Goal: Information Seeking & Learning: Learn about a topic

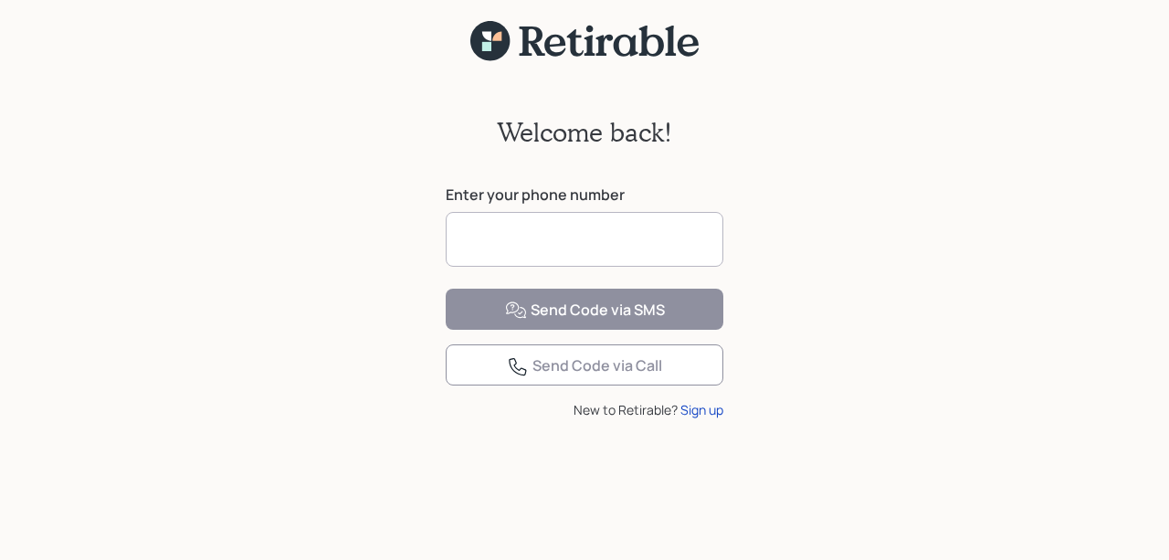
scroll to position [16, 0]
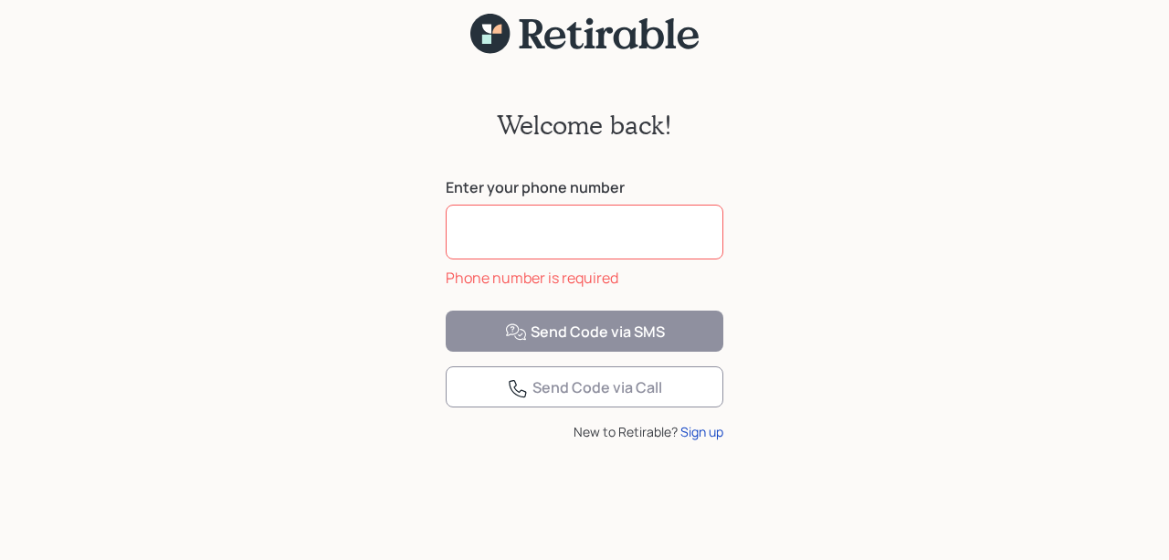
click at [570, 258] on input at bounding box center [585, 232] width 278 height 55
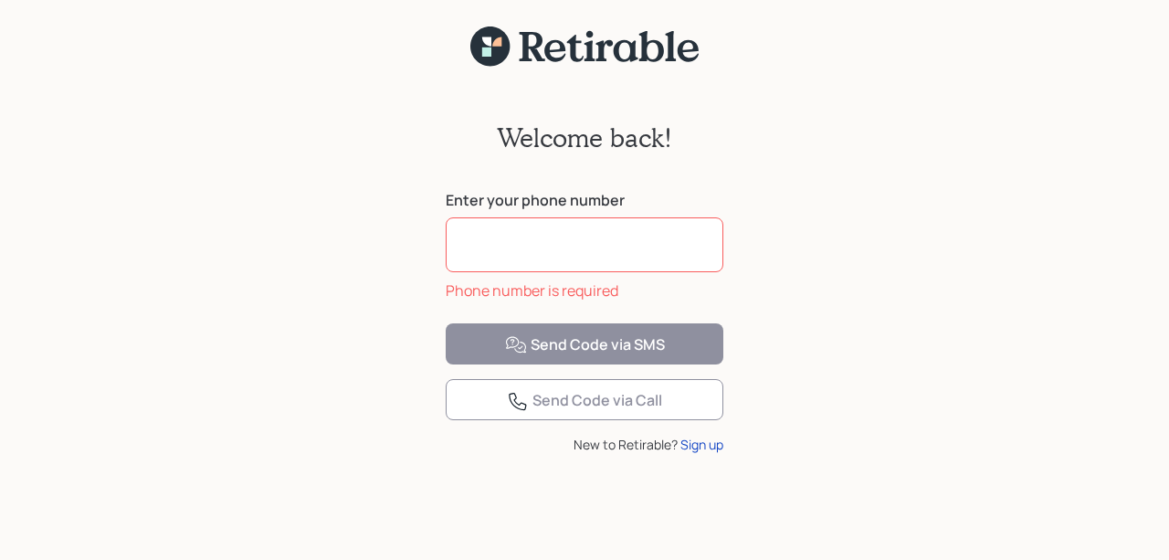
click at [616, 247] on input at bounding box center [585, 244] width 278 height 55
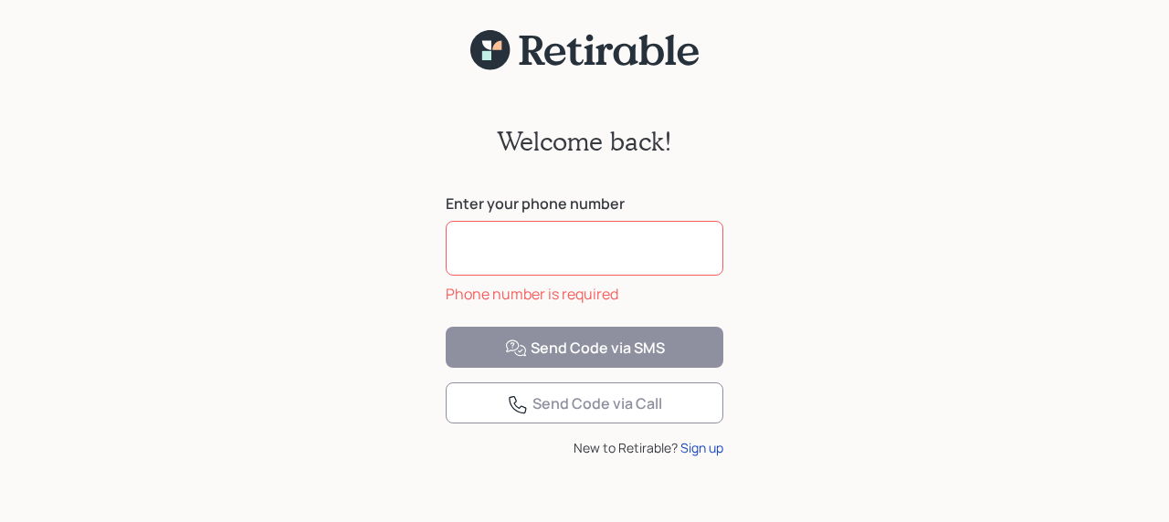
scroll to position [5, 0]
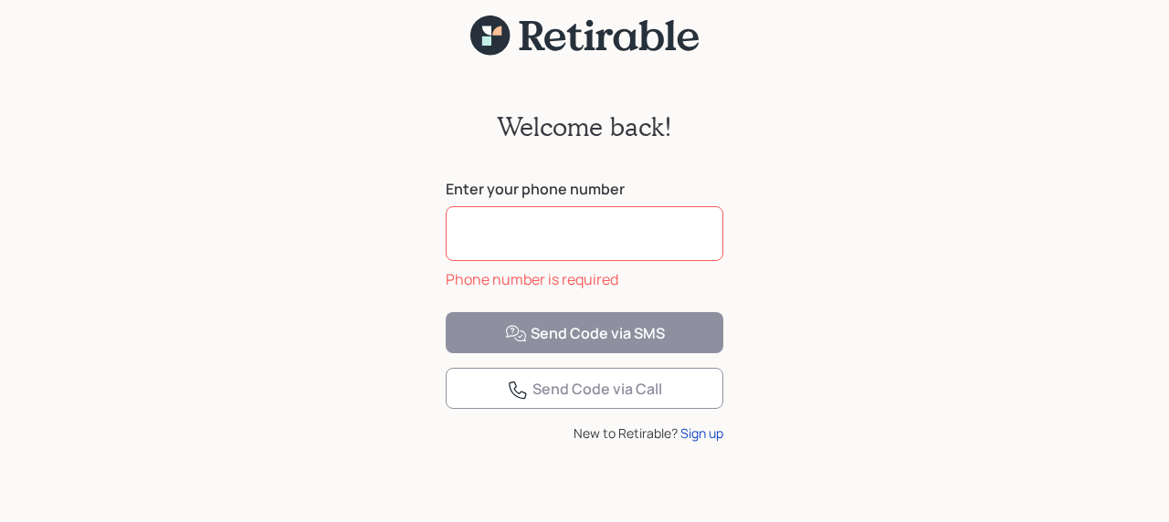
click at [567, 261] on input at bounding box center [585, 233] width 278 height 55
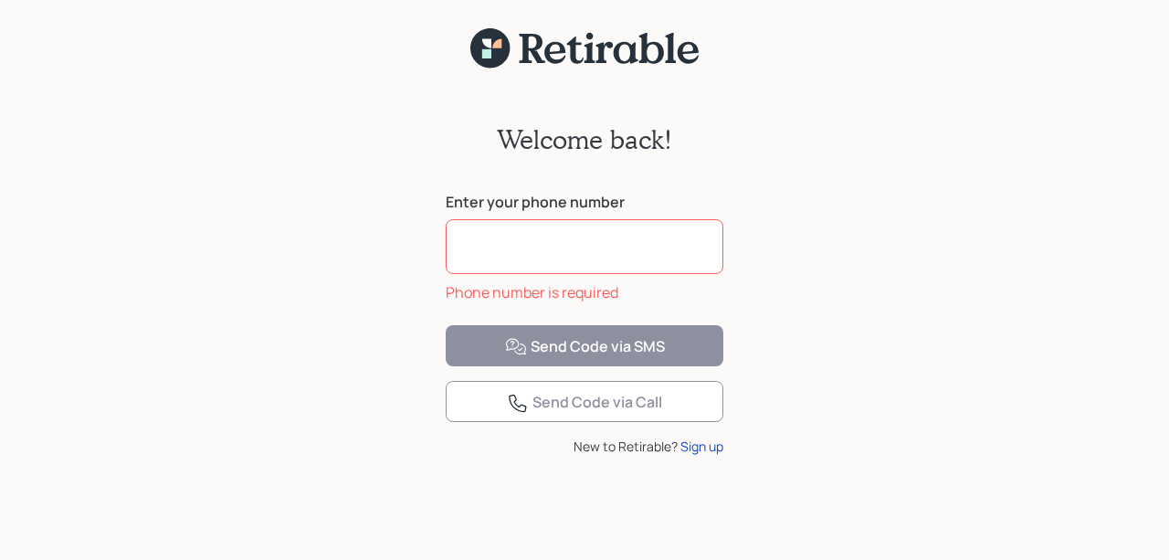
scroll to position [10, 0]
click at [549, 232] on input at bounding box center [585, 244] width 278 height 55
click at [648, 227] on input at bounding box center [585, 244] width 278 height 55
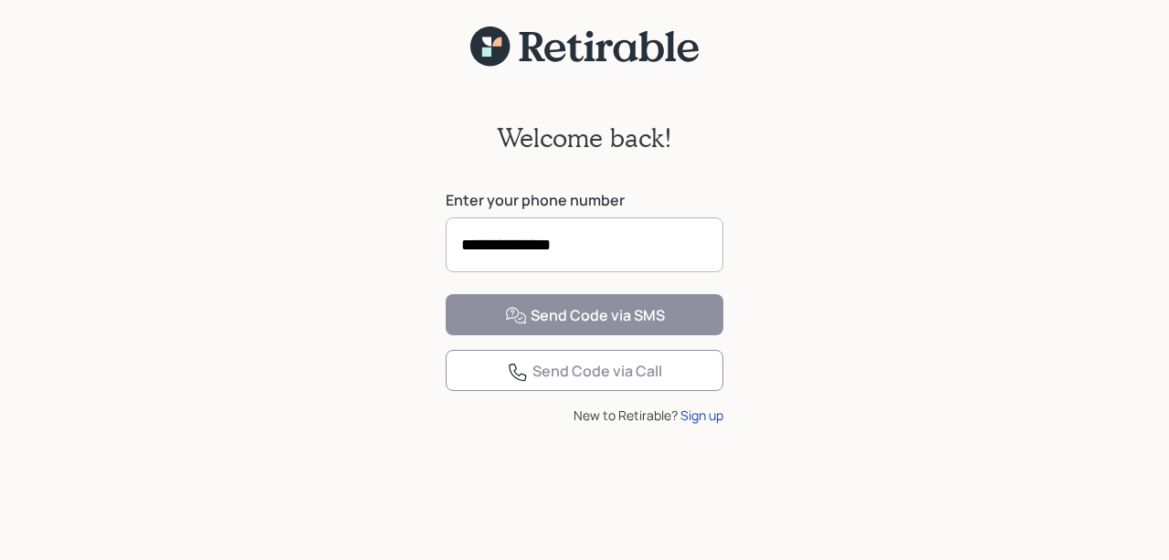
type input "**********"
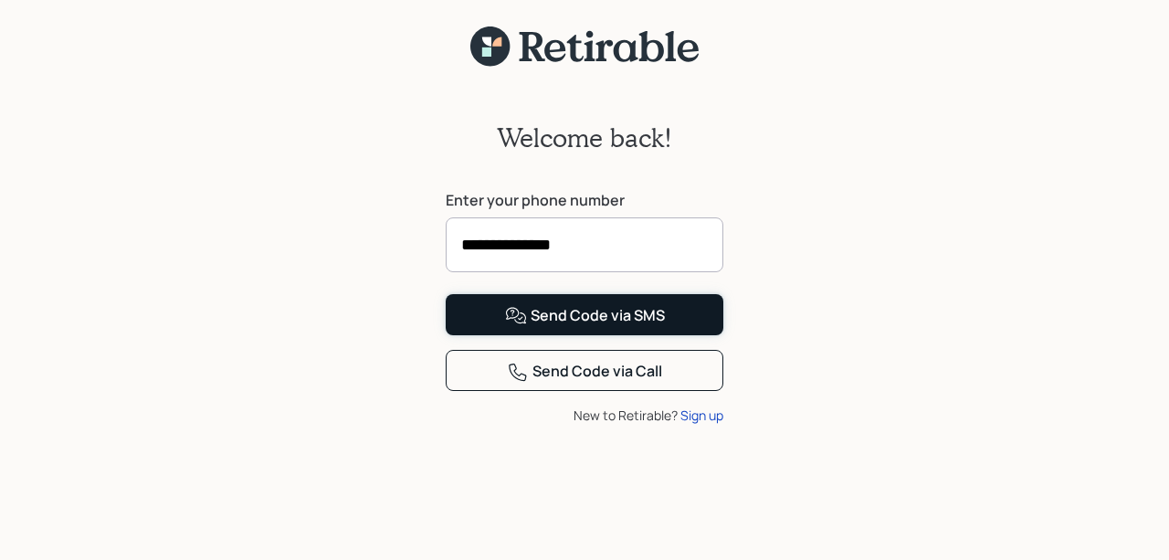
click at [575, 327] on div "Send Code via SMS" at bounding box center [585, 316] width 160 height 22
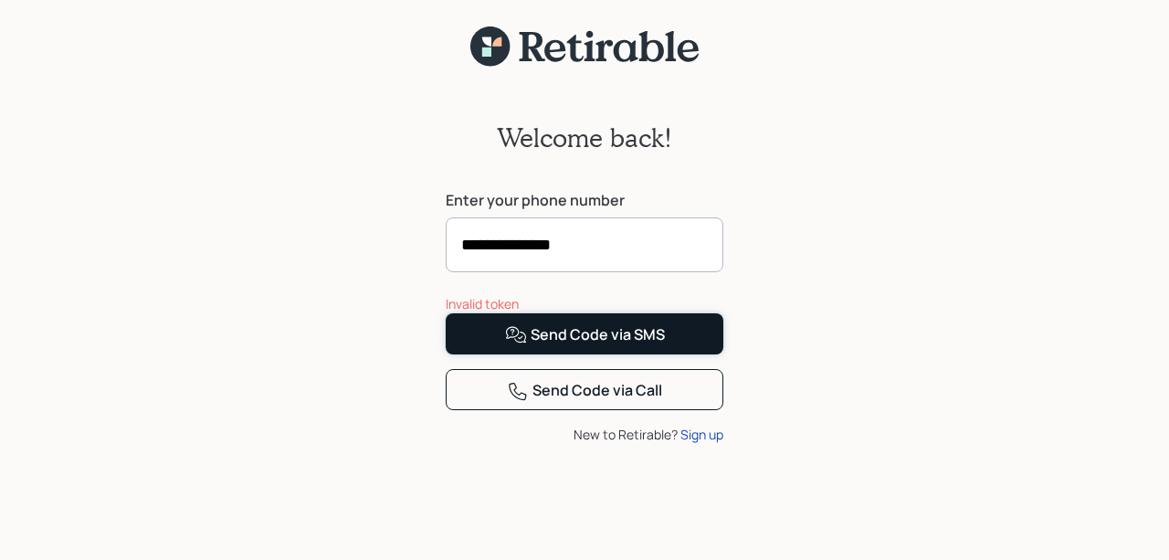
click at [573, 346] on div "Send Code via SMS" at bounding box center [585, 335] width 160 height 22
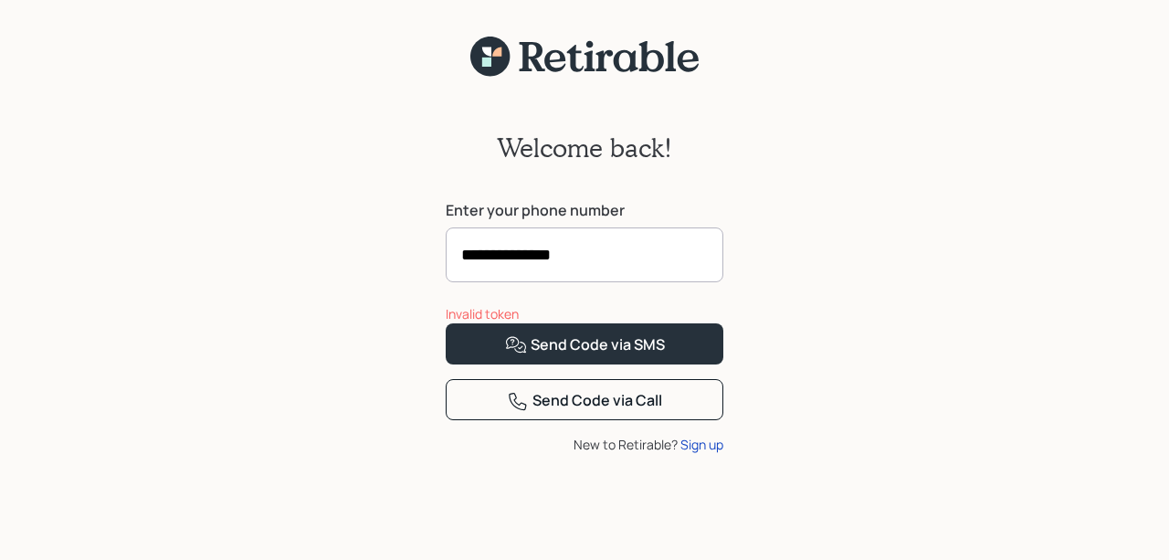
scroll to position [43, 0]
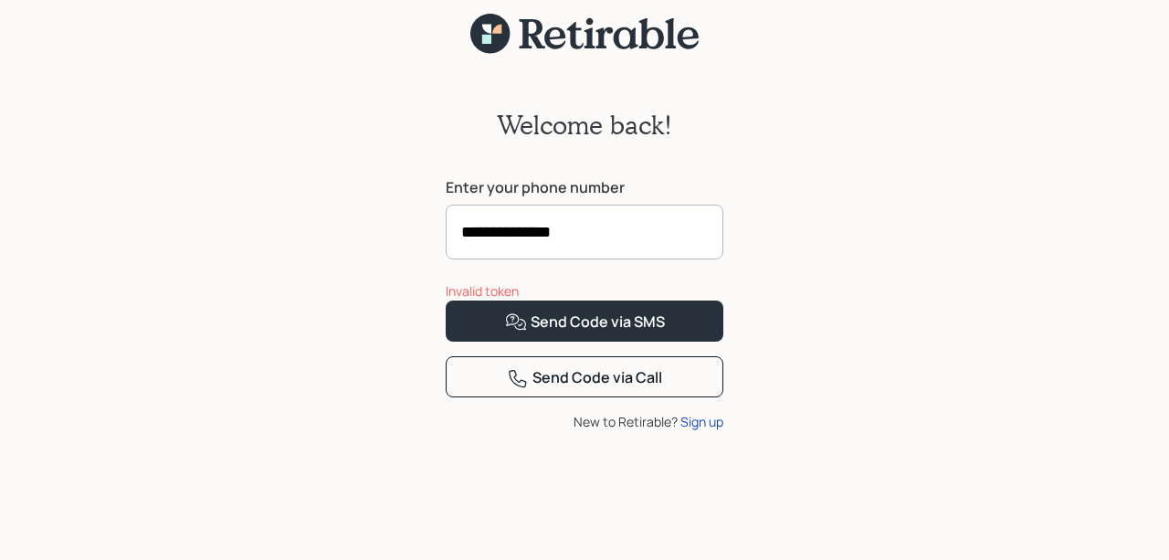
click at [715, 215] on input "**********" at bounding box center [585, 232] width 278 height 55
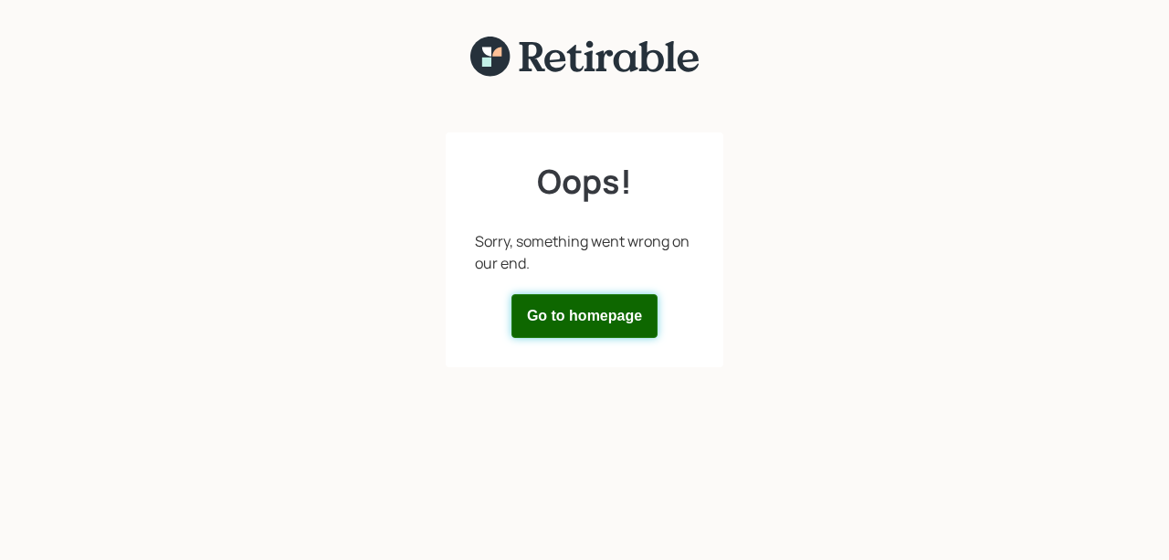
click at [578, 321] on button "Go to homepage" at bounding box center [584, 316] width 146 height 44
click at [612, 309] on button "Go to homepage" at bounding box center [584, 316] width 146 height 44
click at [539, 321] on button "Go to homepage" at bounding box center [584, 316] width 146 height 44
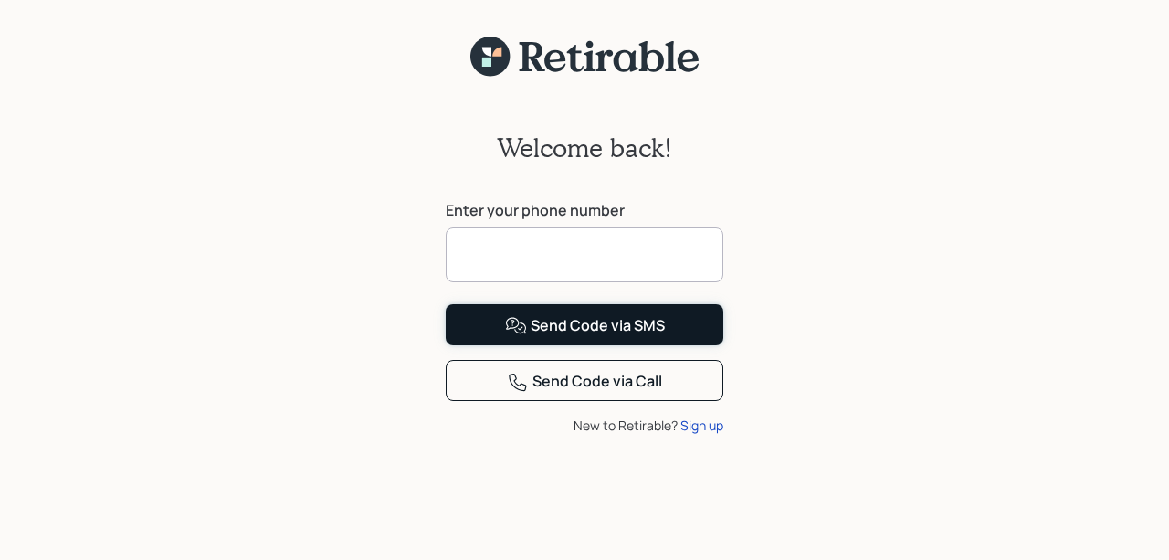
click at [605, 337] on div "Send Code via SMS" at bounding box center [585, 326] width 160 height 22
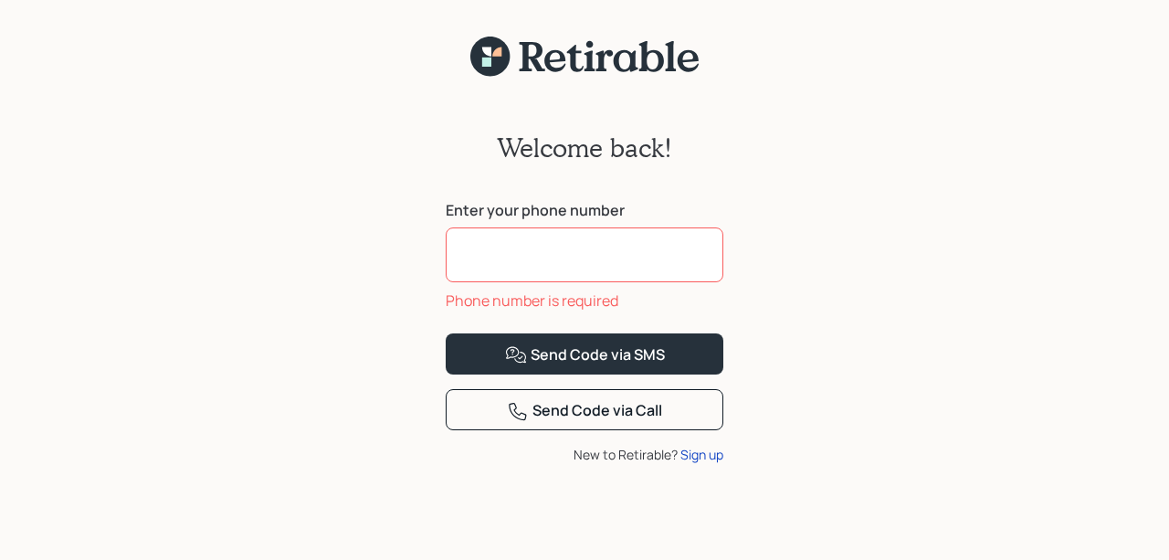
click at [519, 260] on input at bounding box center [585, 254] width 278 height 55
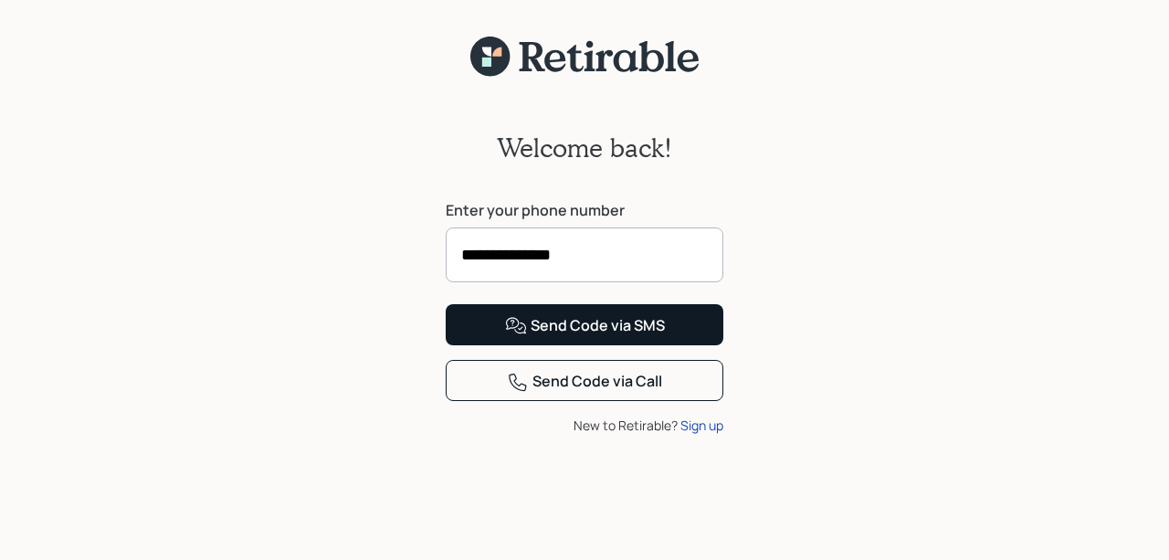
type input "**********"
click at [594, 337] on div "Send Code via SMS" at bounding box center [585, 326] width 160 height 22
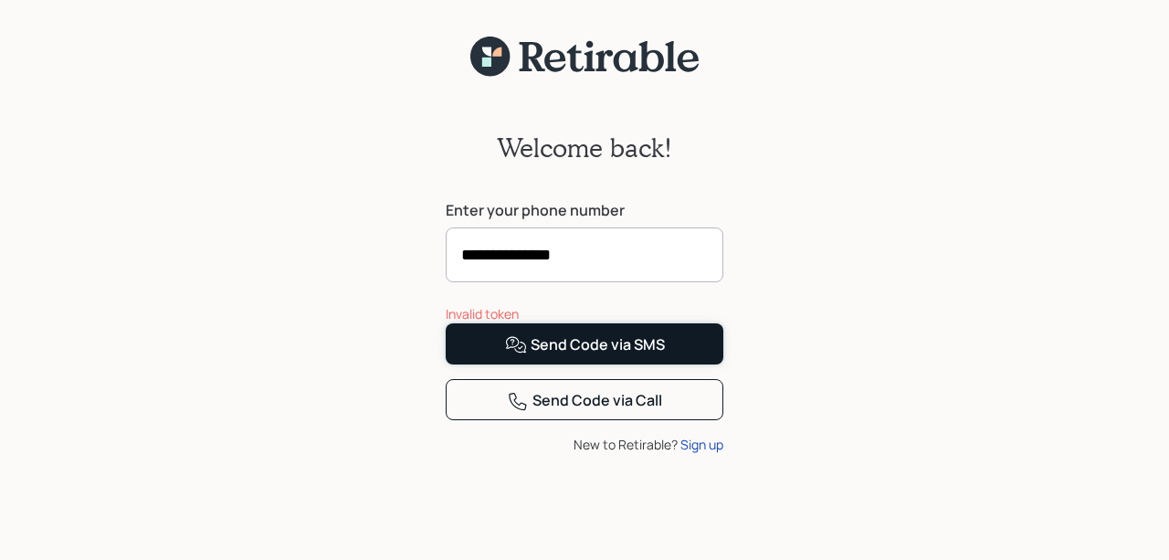
click at [557, 356] on div "Send Code via SMS" at bounding box center [585, 345] width 160 height 22
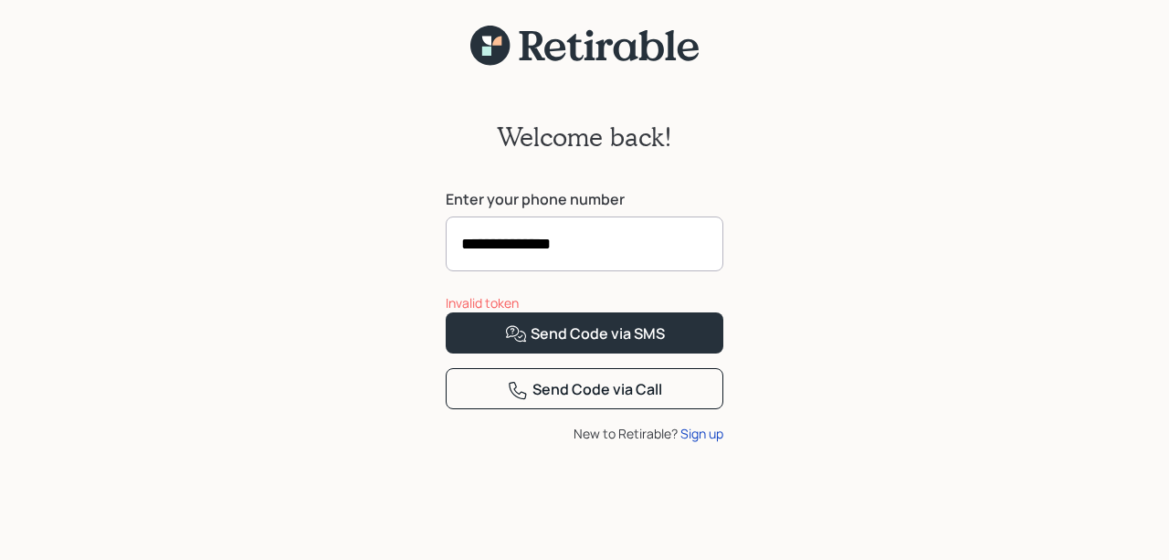
scroll to position [5, 0]
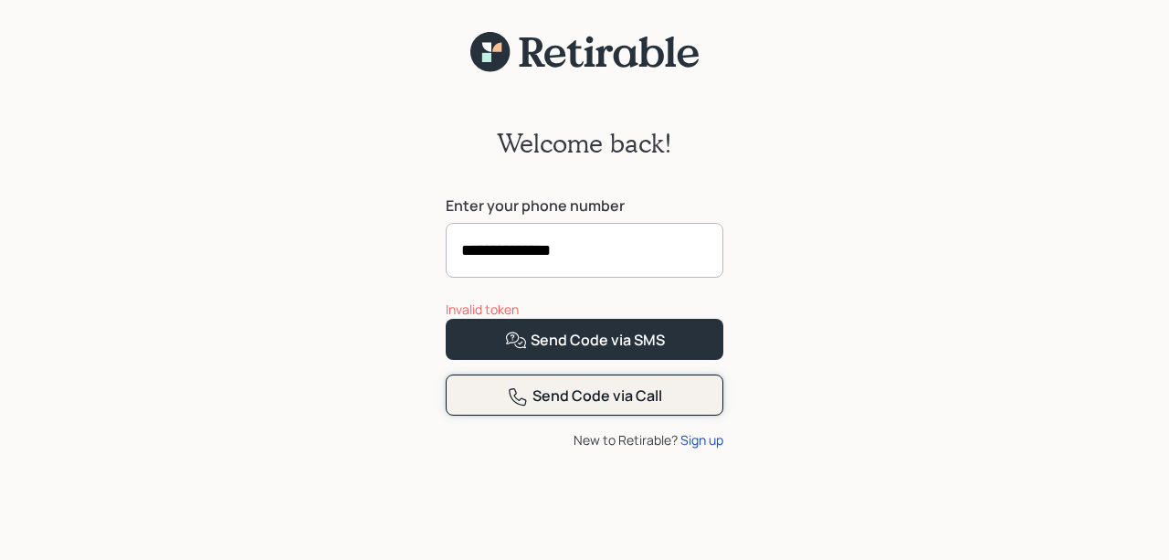
click at [580, 407] on div "Send Code via Call" at bounding box center [584, 396] width 155 height 22
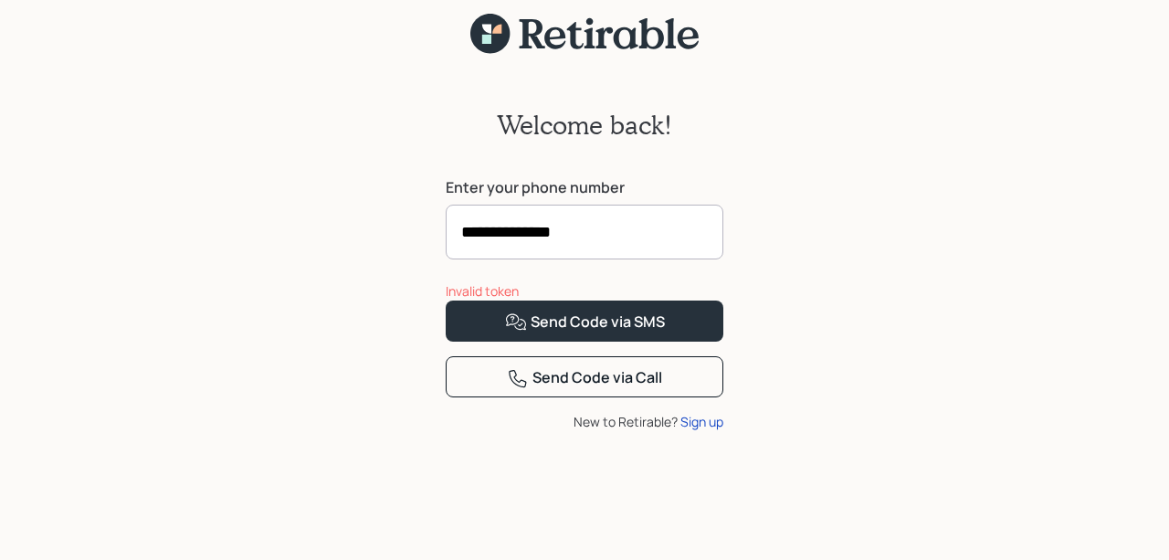
scroll to position [0, 0]
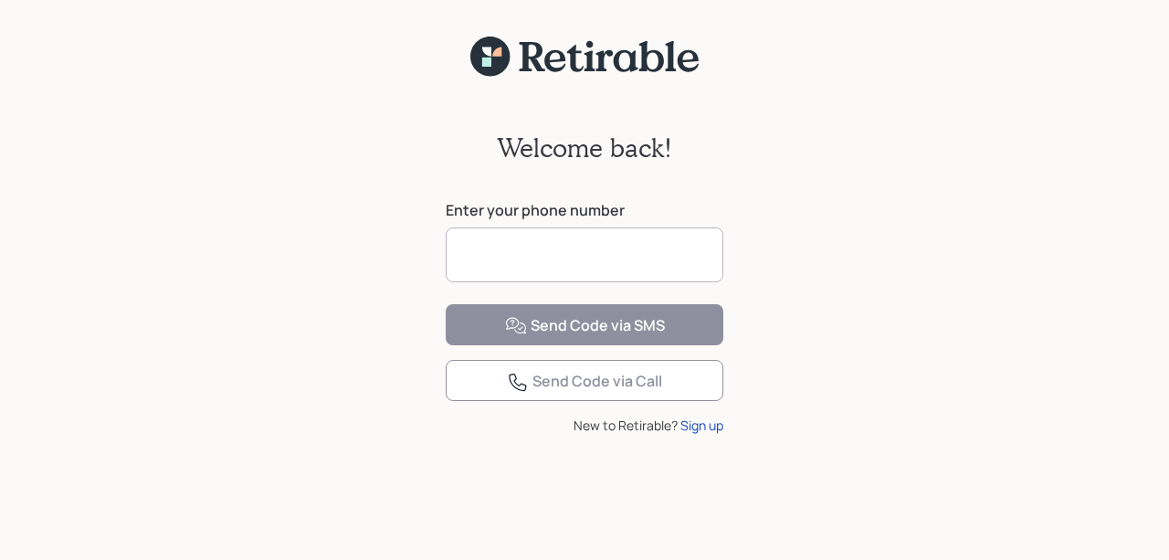
click at [498, 268] on input at bounding box center [585, 254] width 278 height 55
type input "**********"
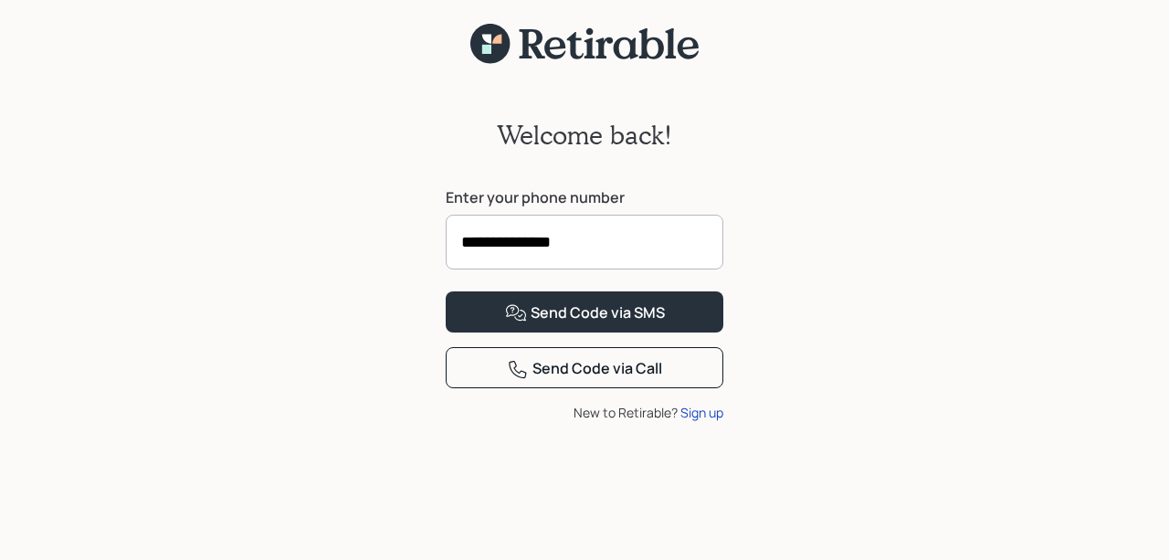
scroll to position [11, 0]
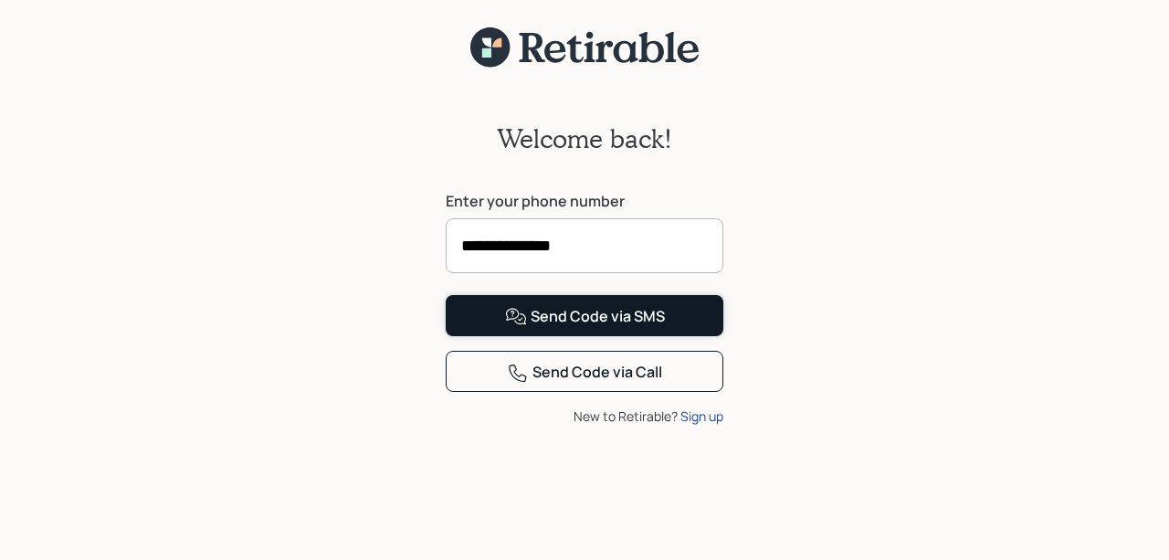
click at [574, 336] on button "Send Code via SMS" at bounding box center [585, 315] width 278 height 41
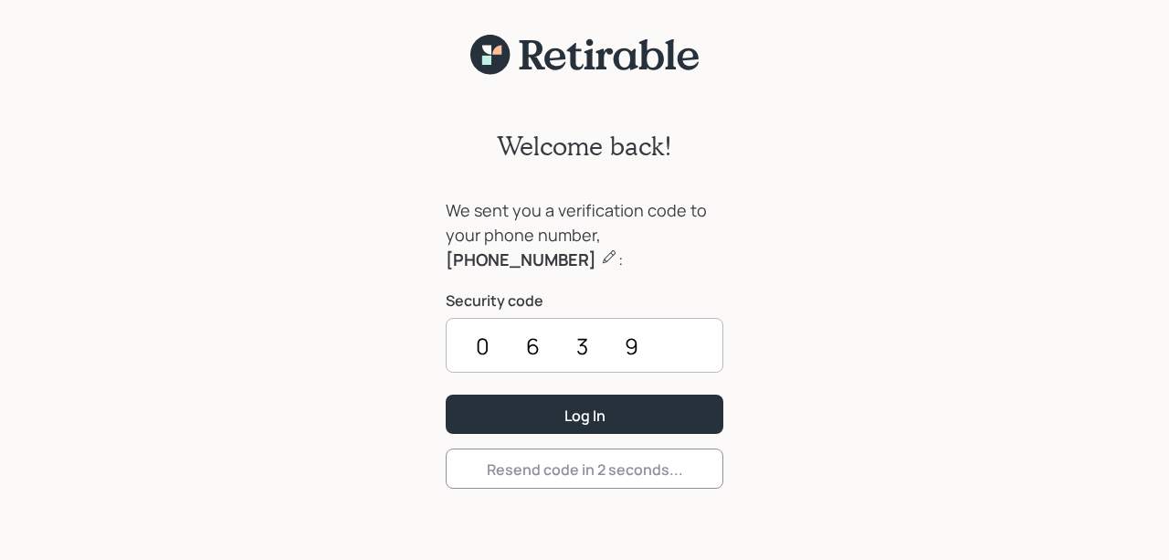
scroll to position [23, 0]
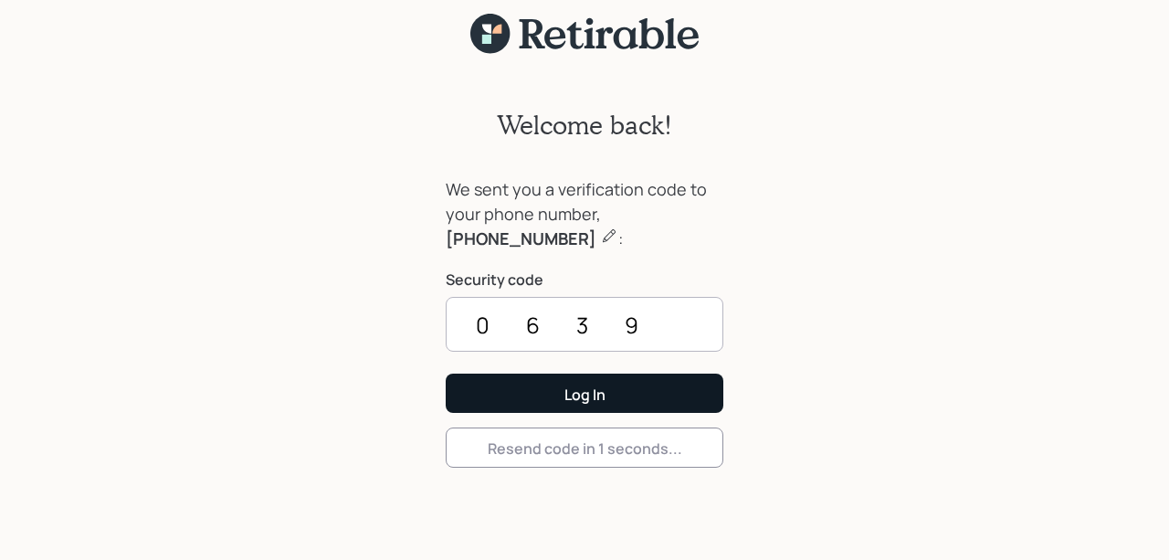
type input "0639"
click at [567, 388] on div "Log In" at bounding box center [584, 394] width 41 height 20
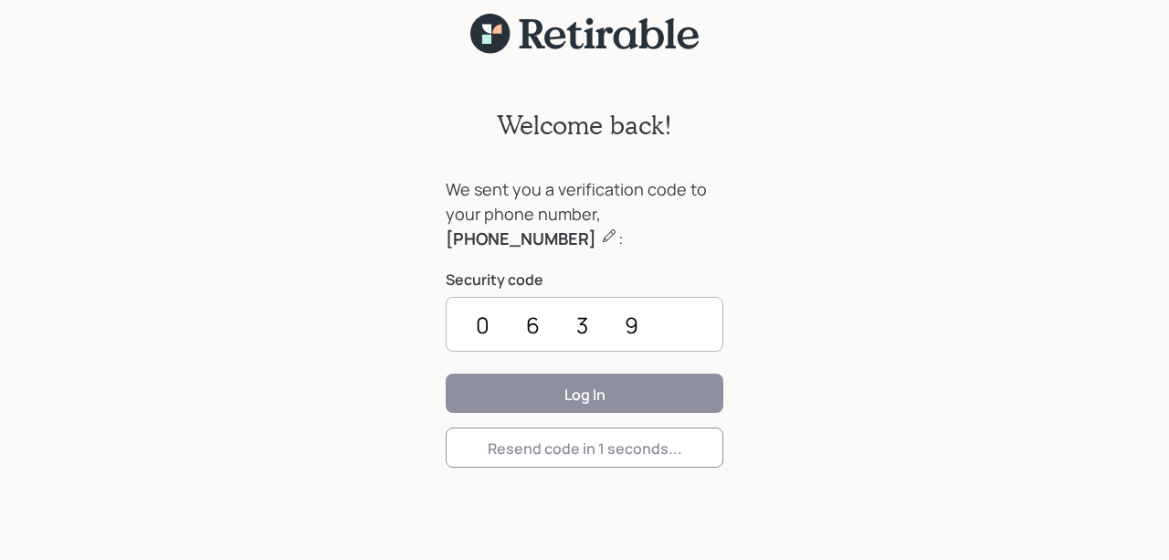
scroll to position [17, 0]
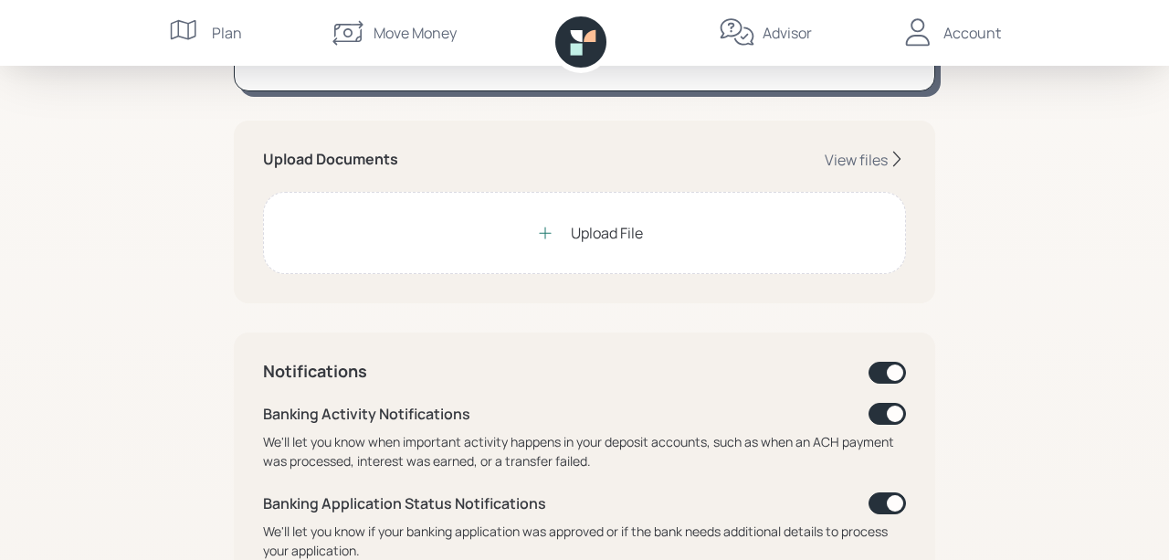
scroll to position [437, 0]
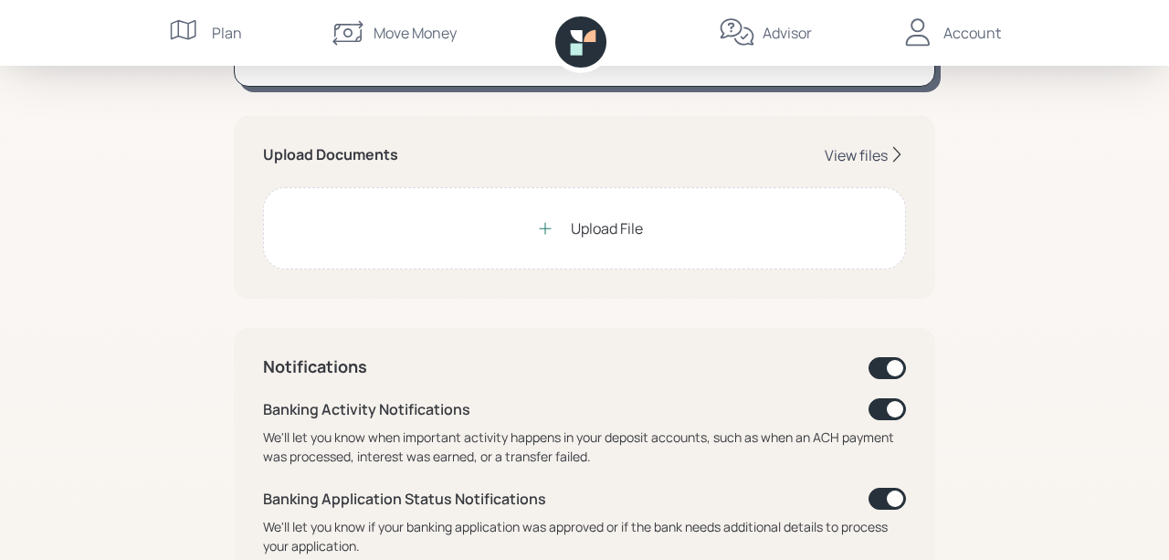
click at [858, 147] on div "View files" at bounding box center [856, 155] width 63 height 20
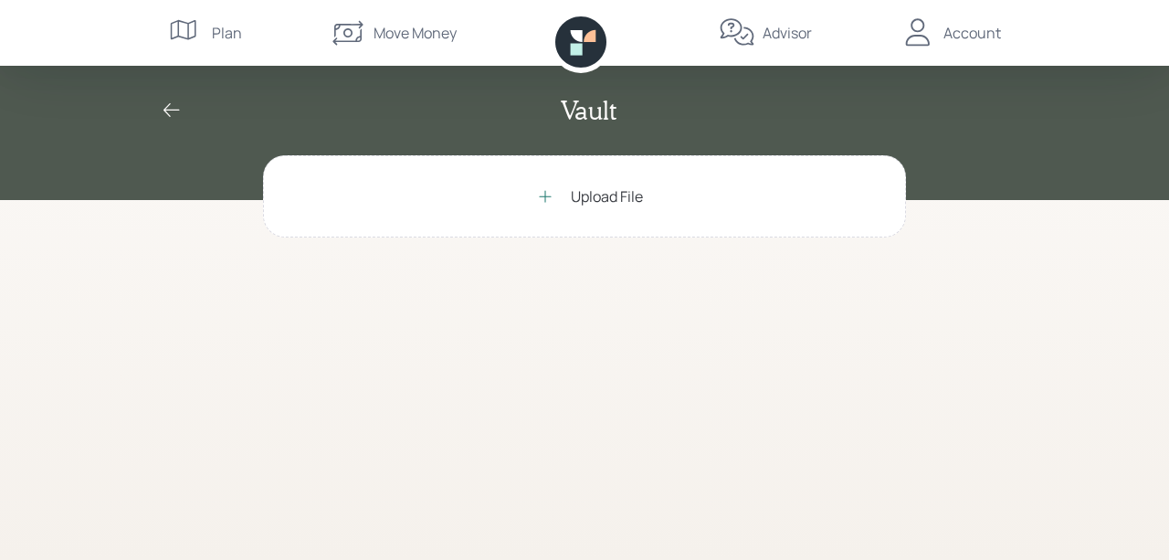
click at [170, 107] on icon at bounding box center [172, 111] width 22 height 22
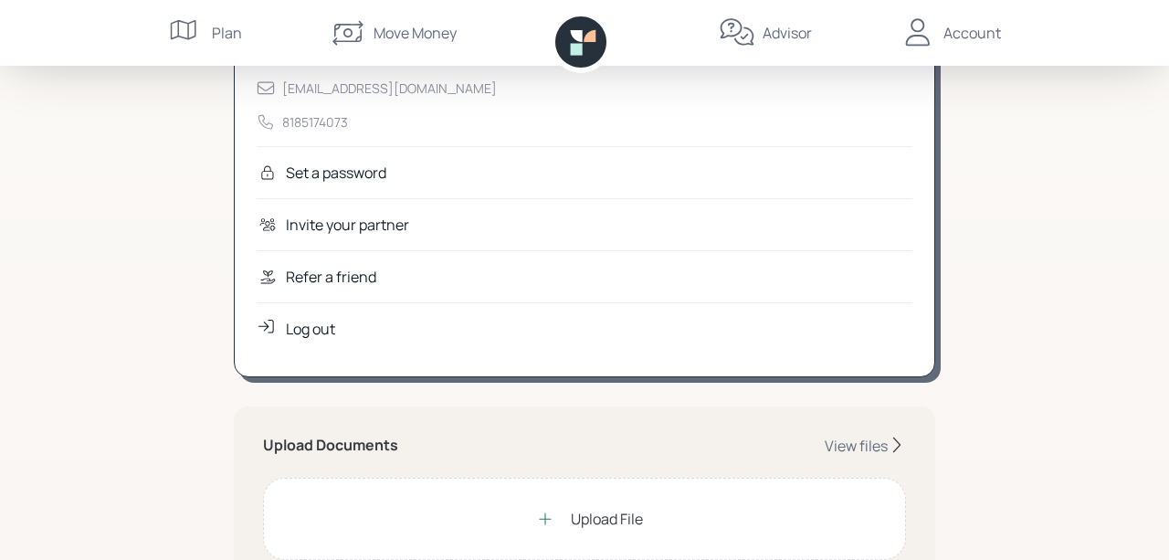
scroll to position [211, 0]
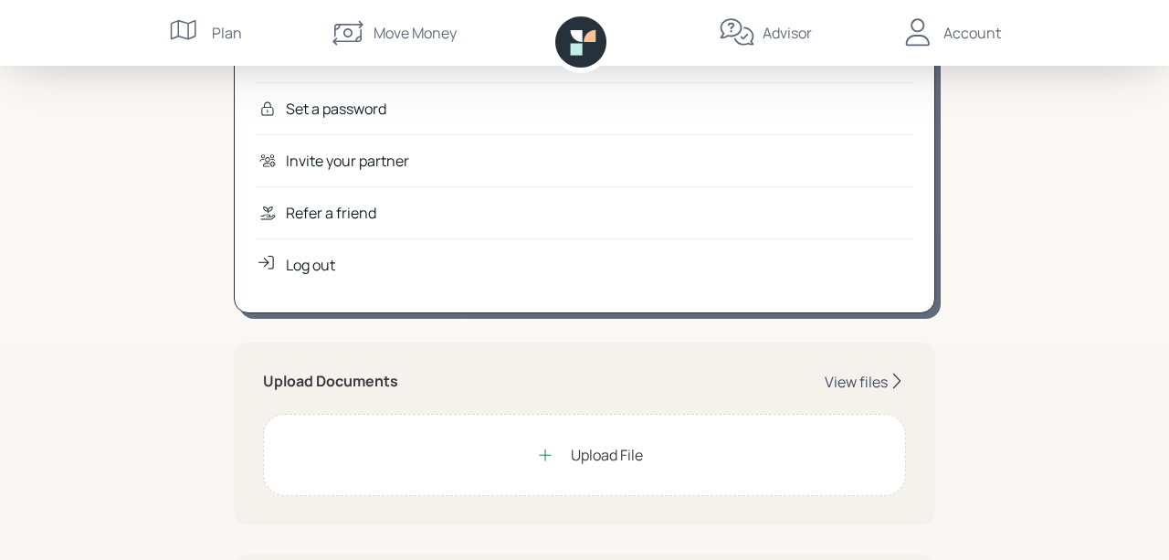
click at [861, 375] on div "View files" at bounding box center [856, 382] width 63 height 20
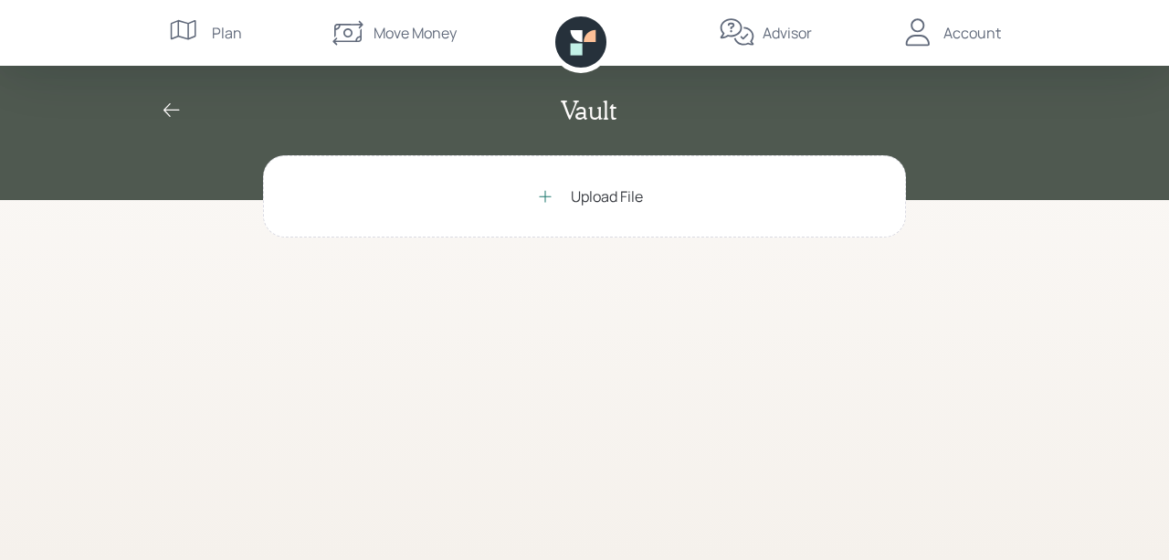
click at [551, 195] on icon at bounding box center [545, 196] width 18 height 18
click at [804, 26] on div "Advisor" at bounding box center [787, 33] width 49 height 22
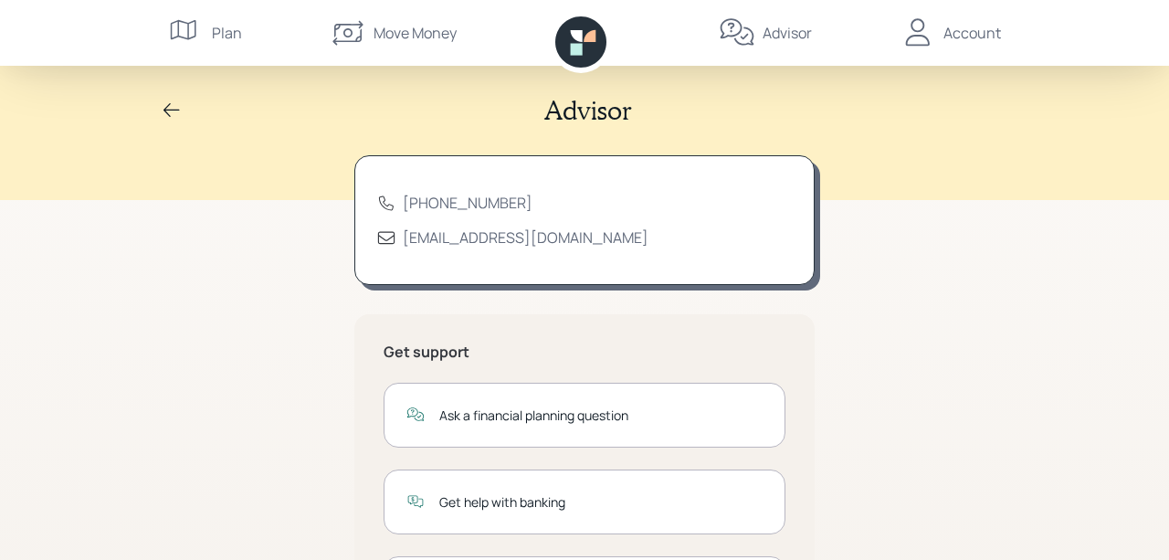
click at [222, 33] on div "Plan" at bounding box center [227, 33] width 30 height 22
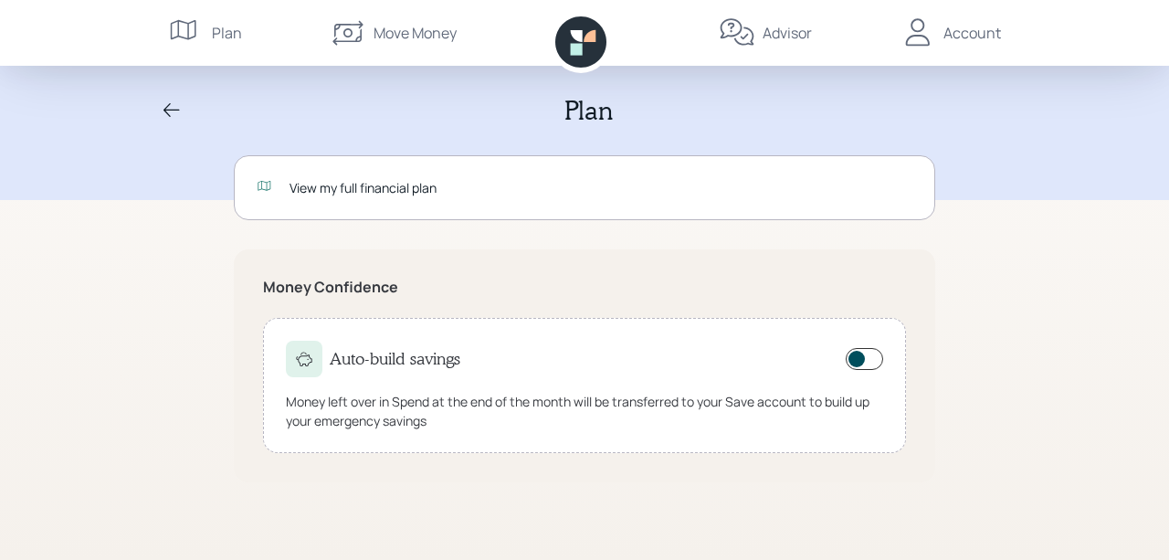
click at [330, 184] on div "View my full financial plan" at bounding box center [600, 187] width 623 height 19
click at [978, 30] on div "Account" at bounding box center [972, 33] width 58 height 22
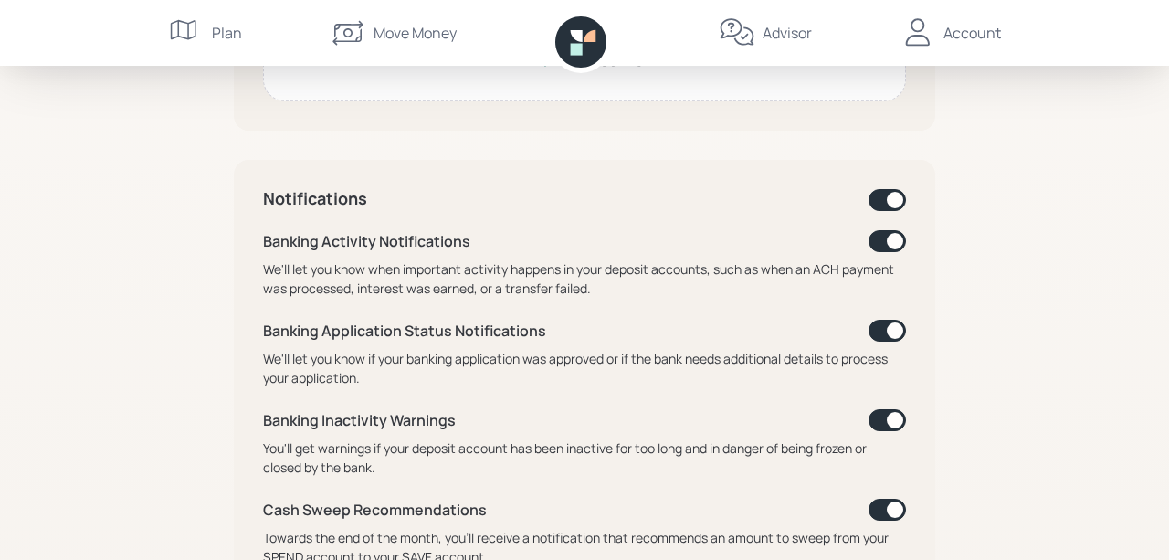
scroll to position [685, 0]
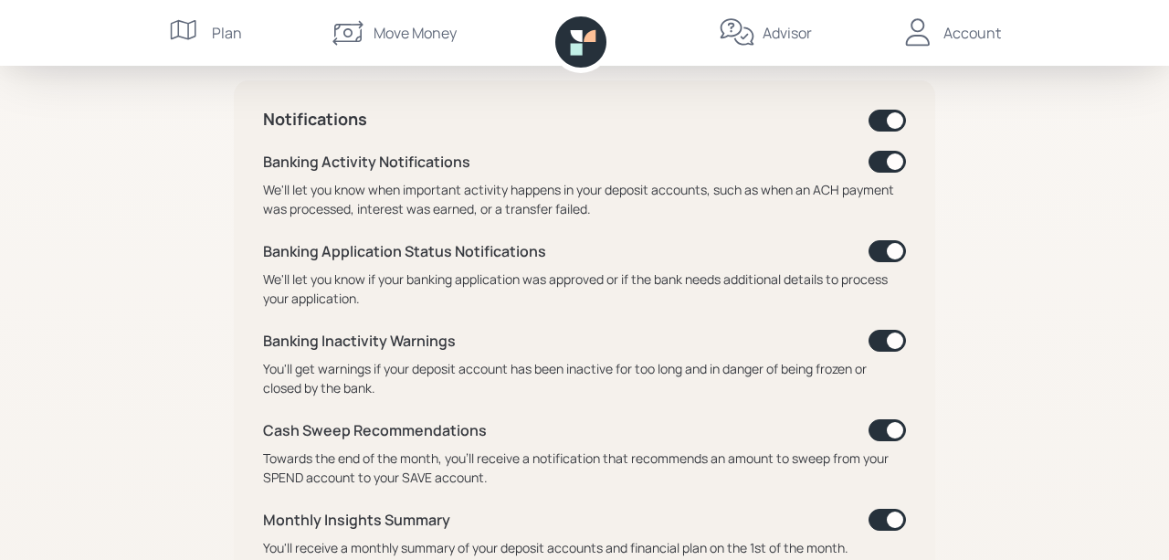
click at [885, 118] on span at bounding box center [886, 121] width 37 height 22
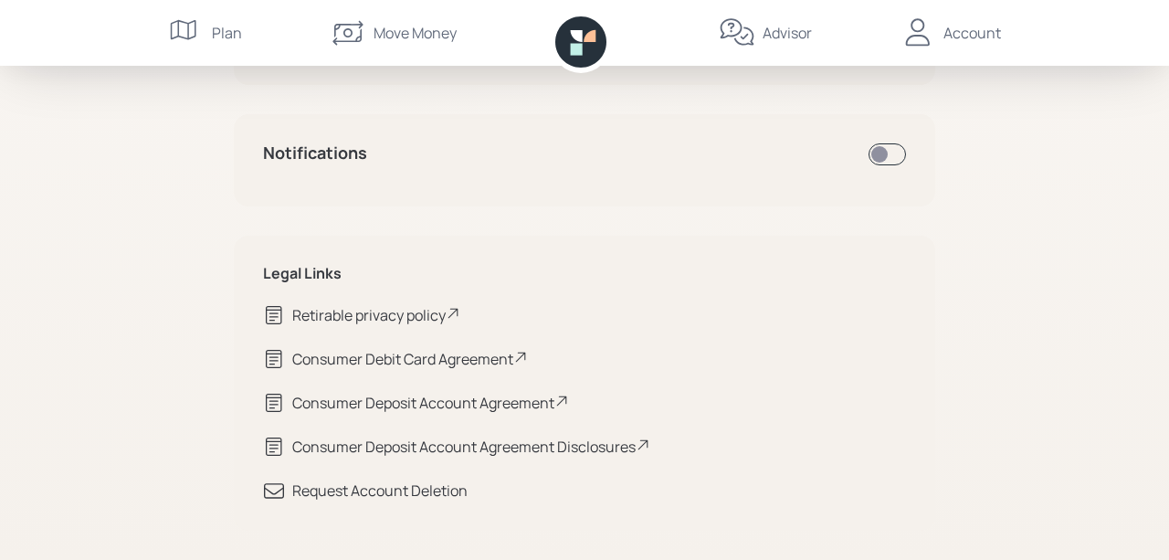
scroll to position [649, 0]
click at [888, 156] on span at bounding box center [886, 156] width 37 height 22
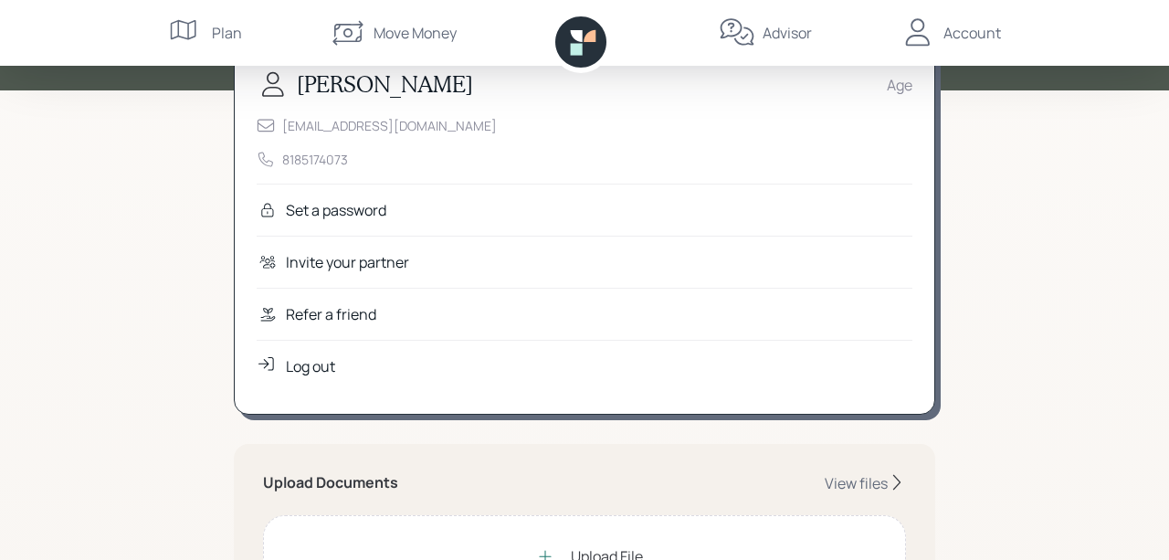
scroll to position [97, 0]
